Goal: Task Accomplishment & Management: Manage account settings

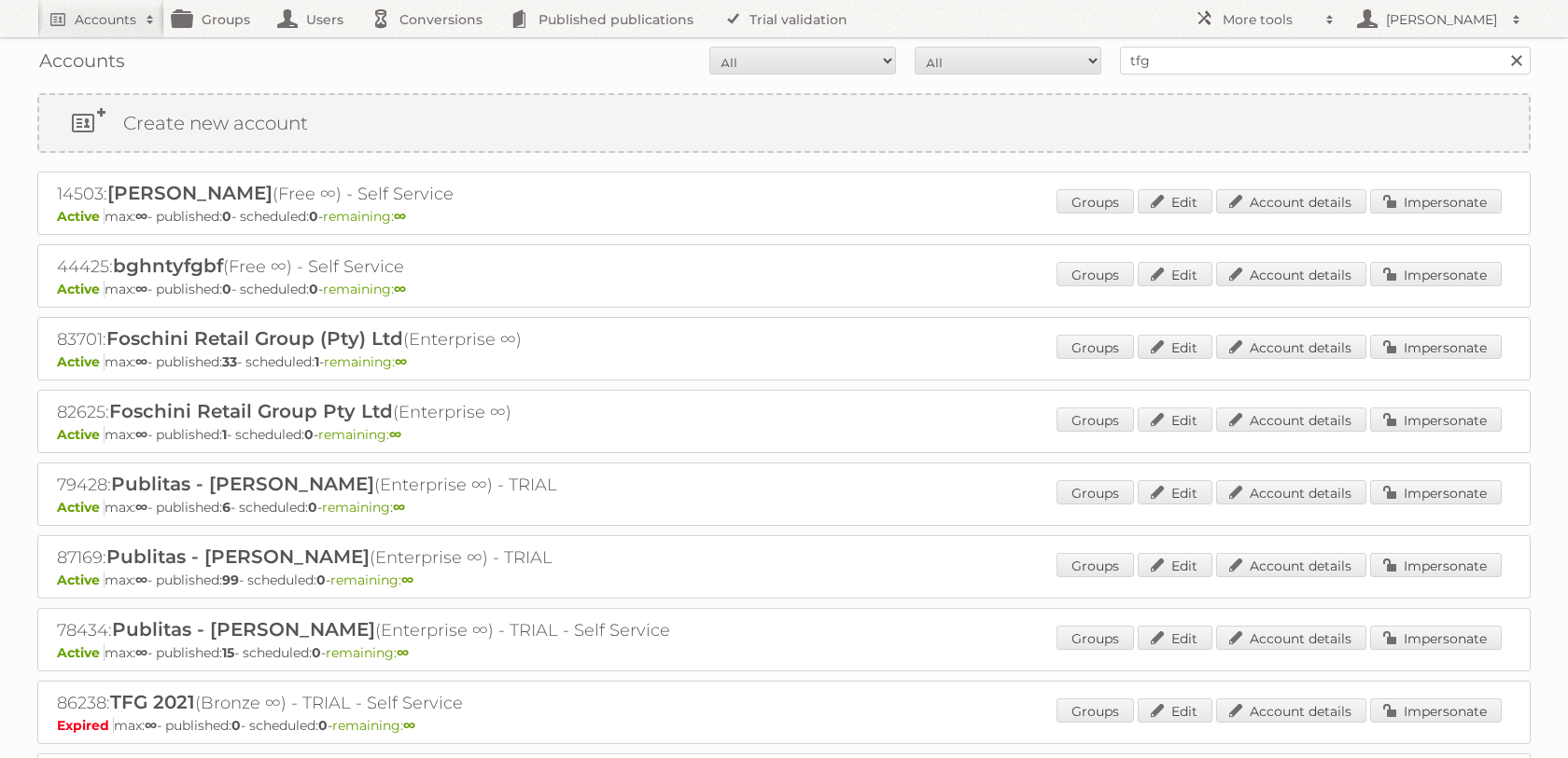
click at [1186, 38] on div "Accounts All Active Expired Pending All Paid Trials Self service tfg Search" at bounding box center [784, 61] width 1493 height 46
click at [1173, 50] on input "tfg" at bounding box center [1325, 60] width 411 height 28
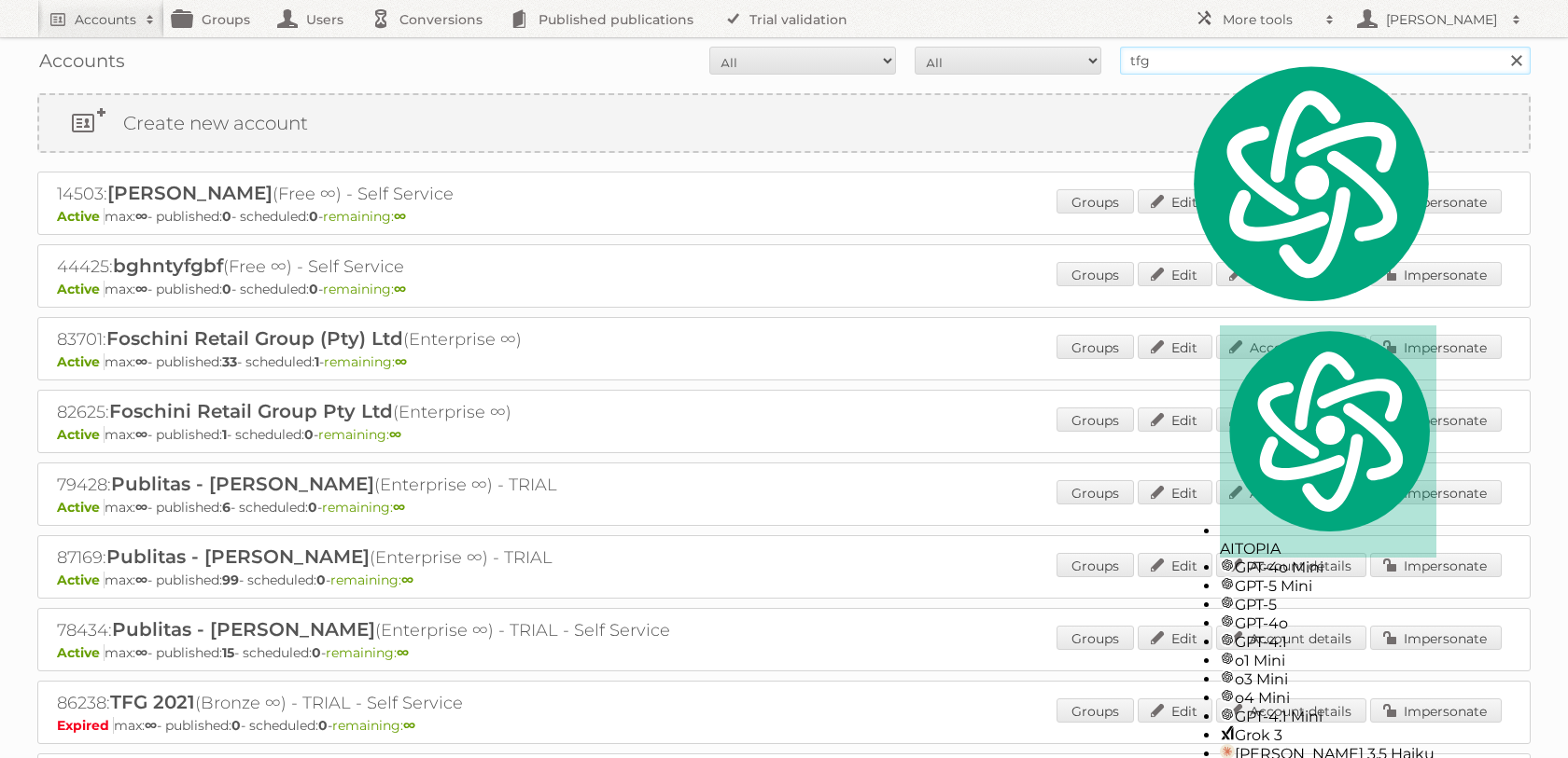
click at [1173, 50] on input "tfg" at bounding box center [1325, 60] width 411 height 28
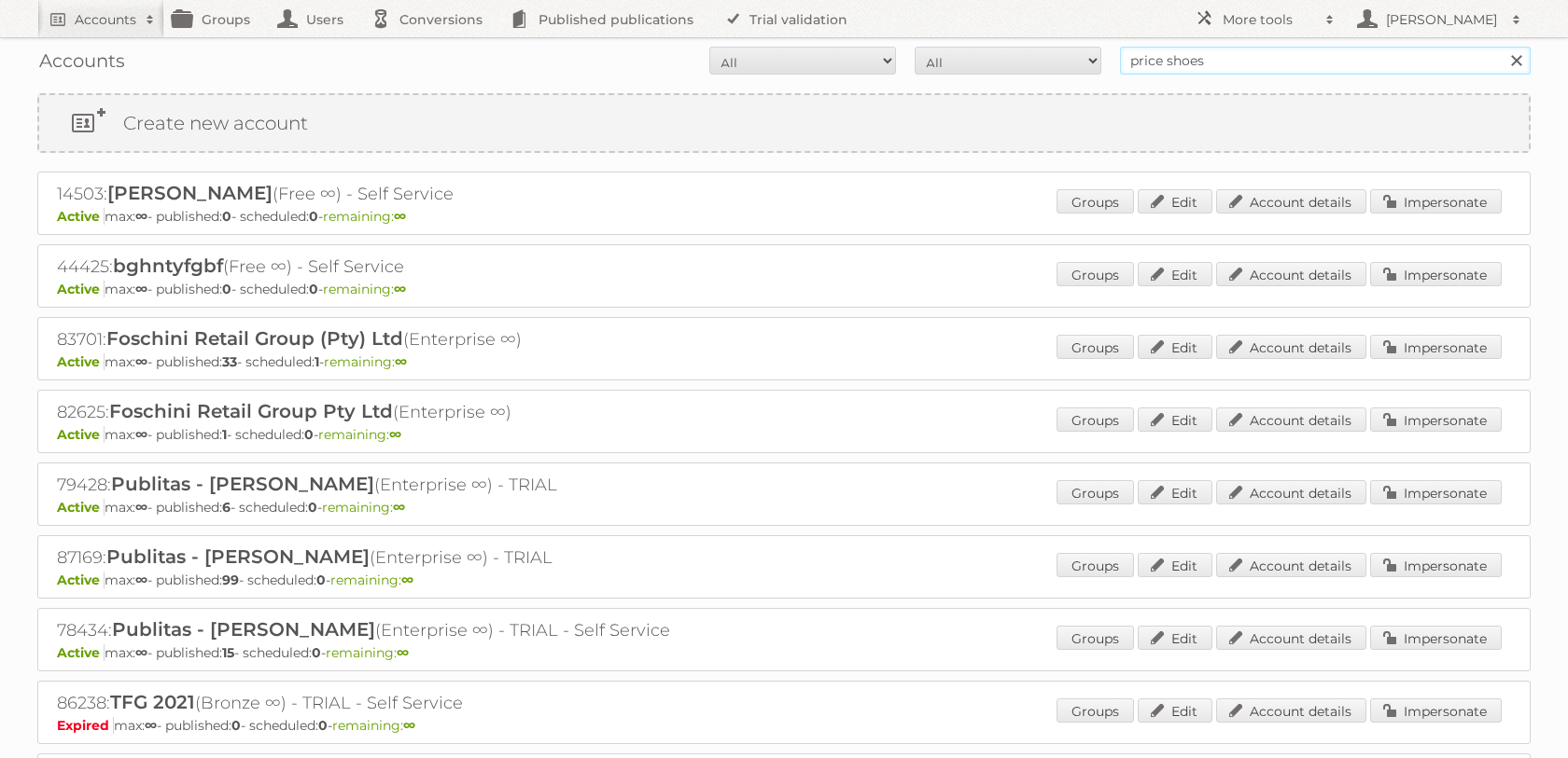
type input "price shoes"
click at [1501, 46] on input "Search" at bounding box center [1515, 60] width 28 height 28
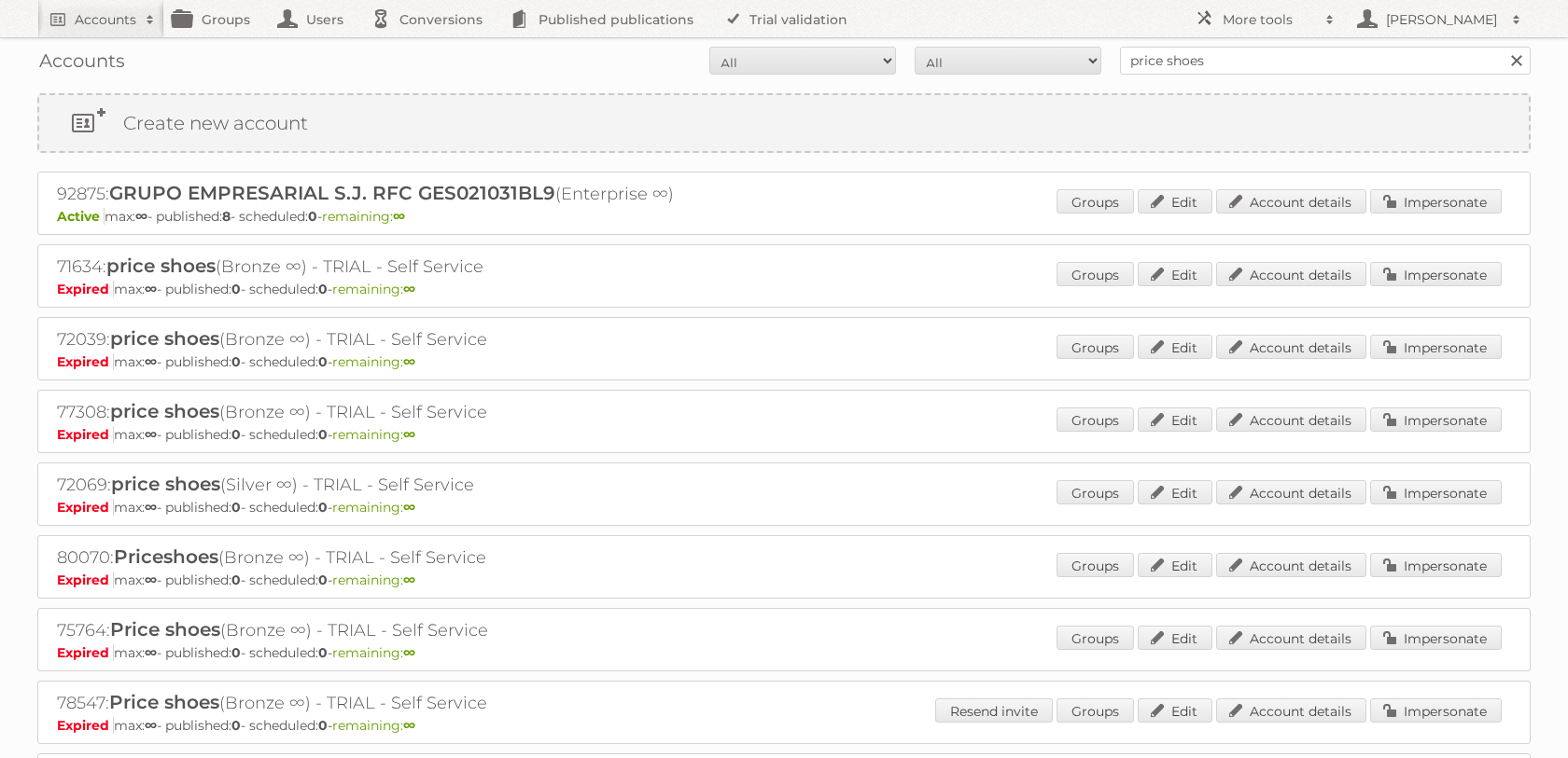
click at [1396, 191] on div "92875: GRUPO EMPRESARIAL [PERSON_NAME] RFC GES021031BL9 (Enterprise ∞) Active m…" at bounding box center [784, 204] width 1493 height 64
click at [1397, 198] on link "Impersonate" at bounding box center [1436, 201] width 131 height 24
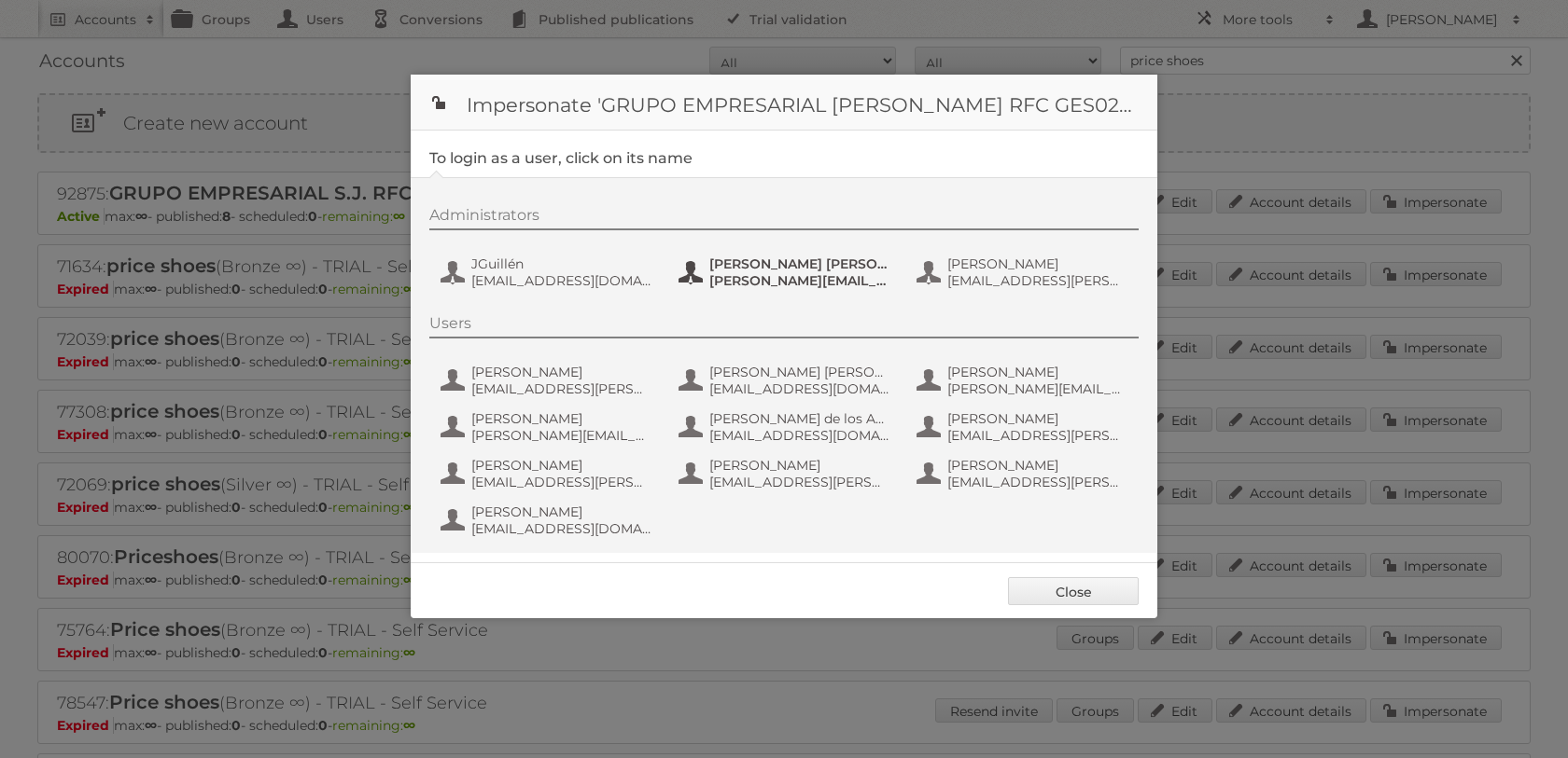
click at [790, 272] on span "[PERSON_NAME] [PERSON_NAME] [PERSON_NAME]" at bounding box center [799, 264] width 181 height 16
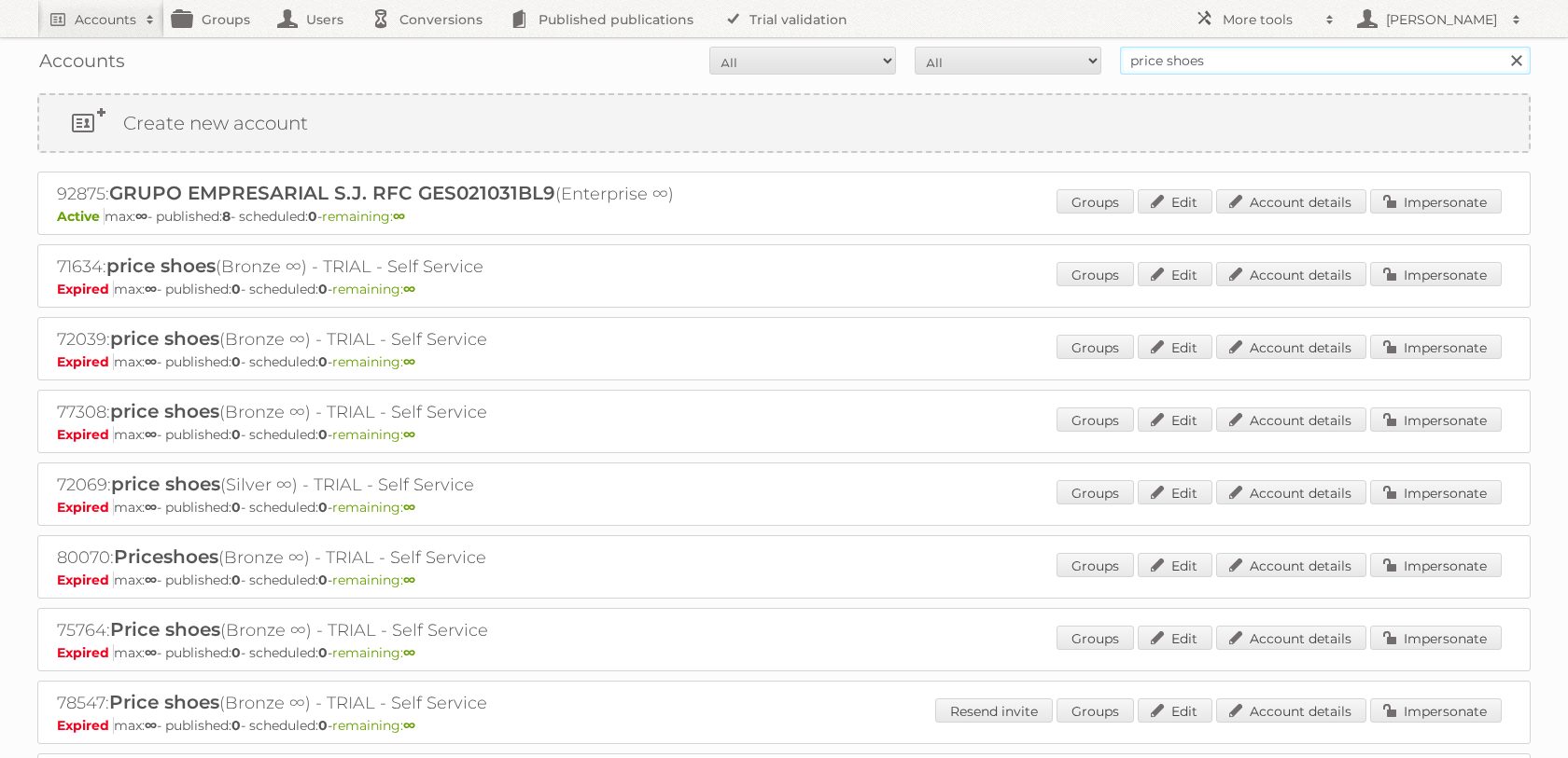
click at [1170, 49] on input "price shoes" at bounding box center [1325, 60] width 411 height 28
type input "kabla"
click at [1501, 46] on input "Search" at bounding box center [1515, 60] width 28 height 28
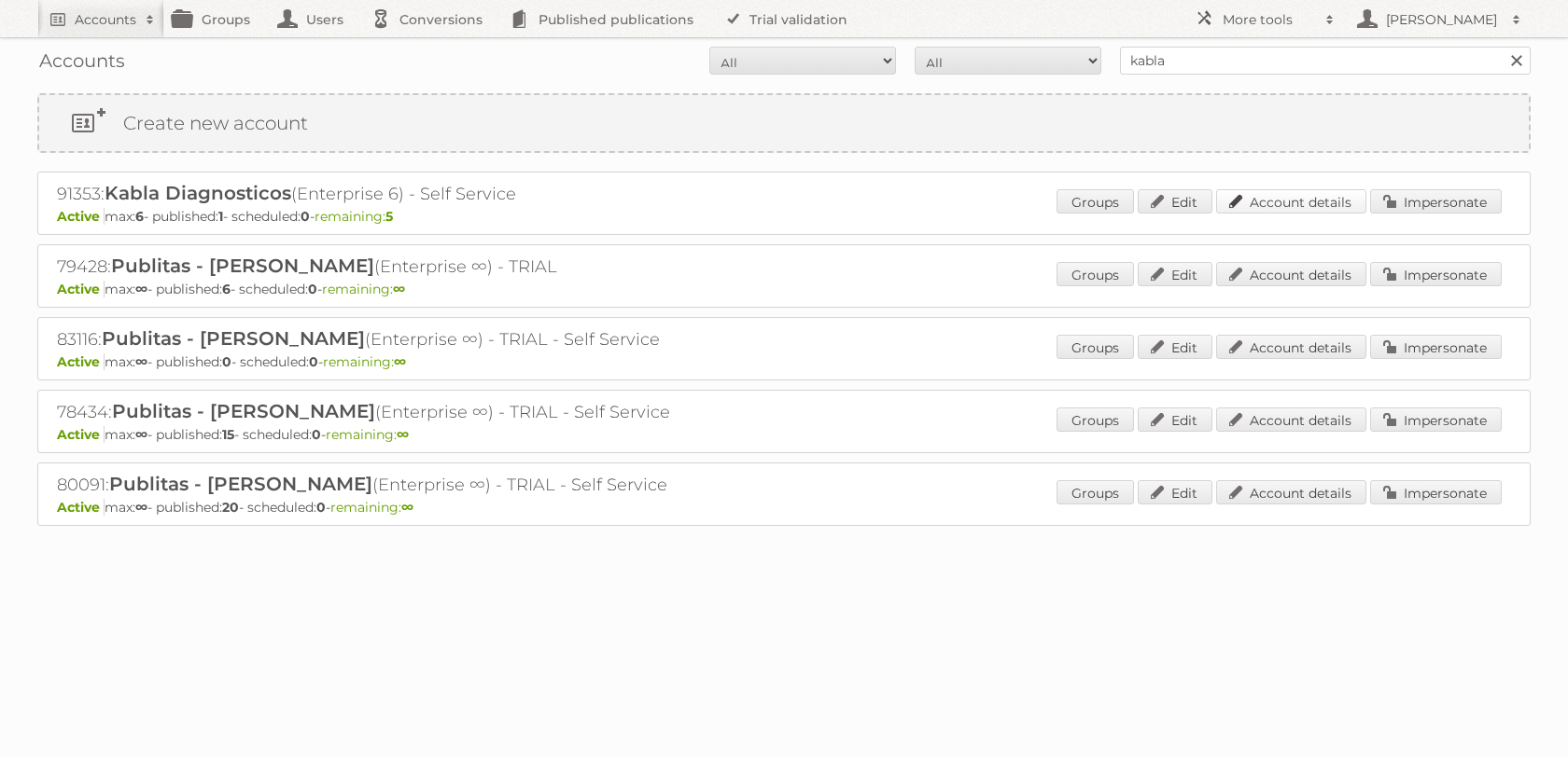
click at [1258, 205] on link "Account details" at bounding box center [1292, 201] width 151 height 24
